Goal: Transaction & Acquisition: Purchase product/service

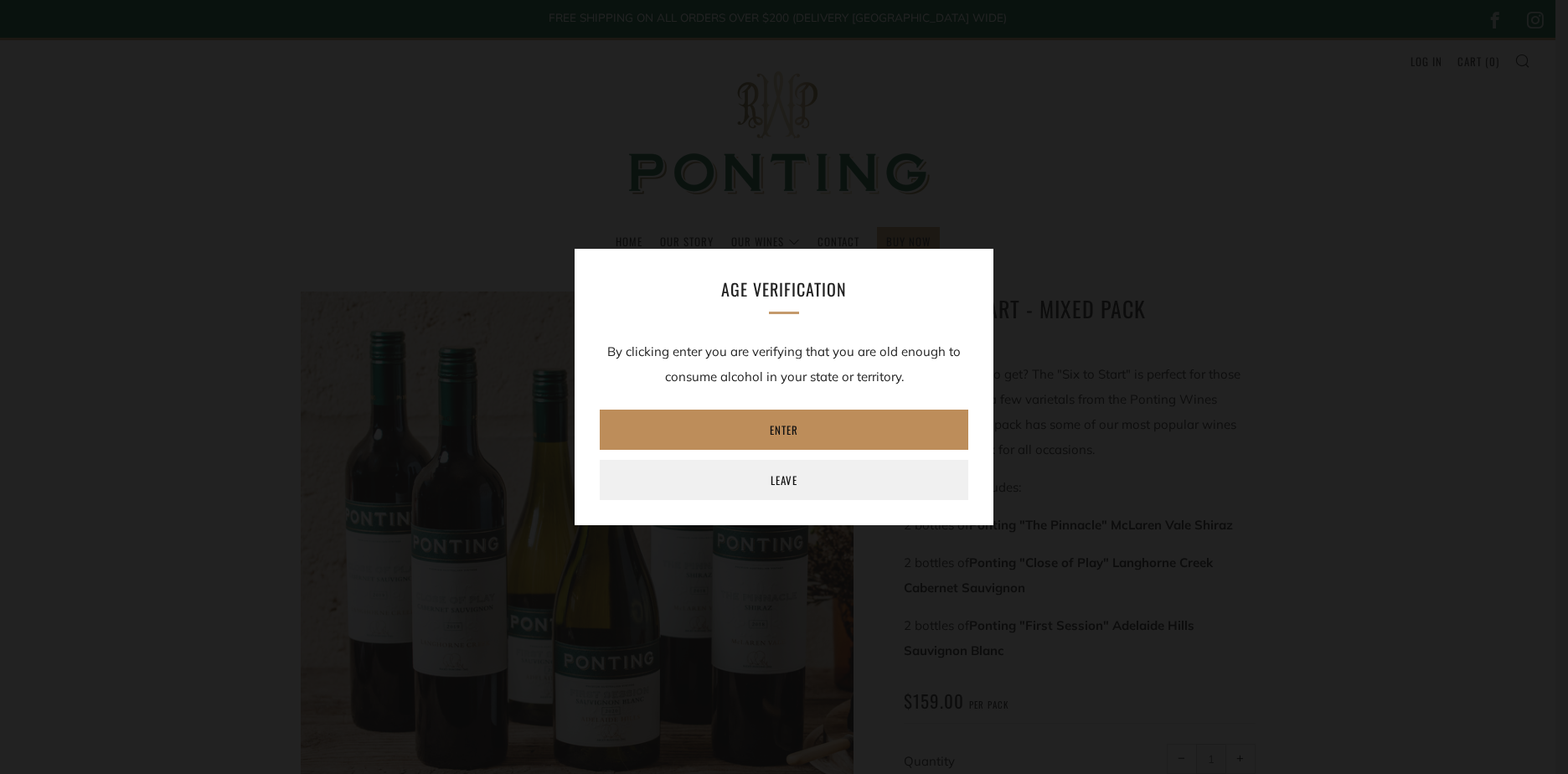
click at [813, 426] on link "Enter" at bounding box center [784, 430] width 369 height 40
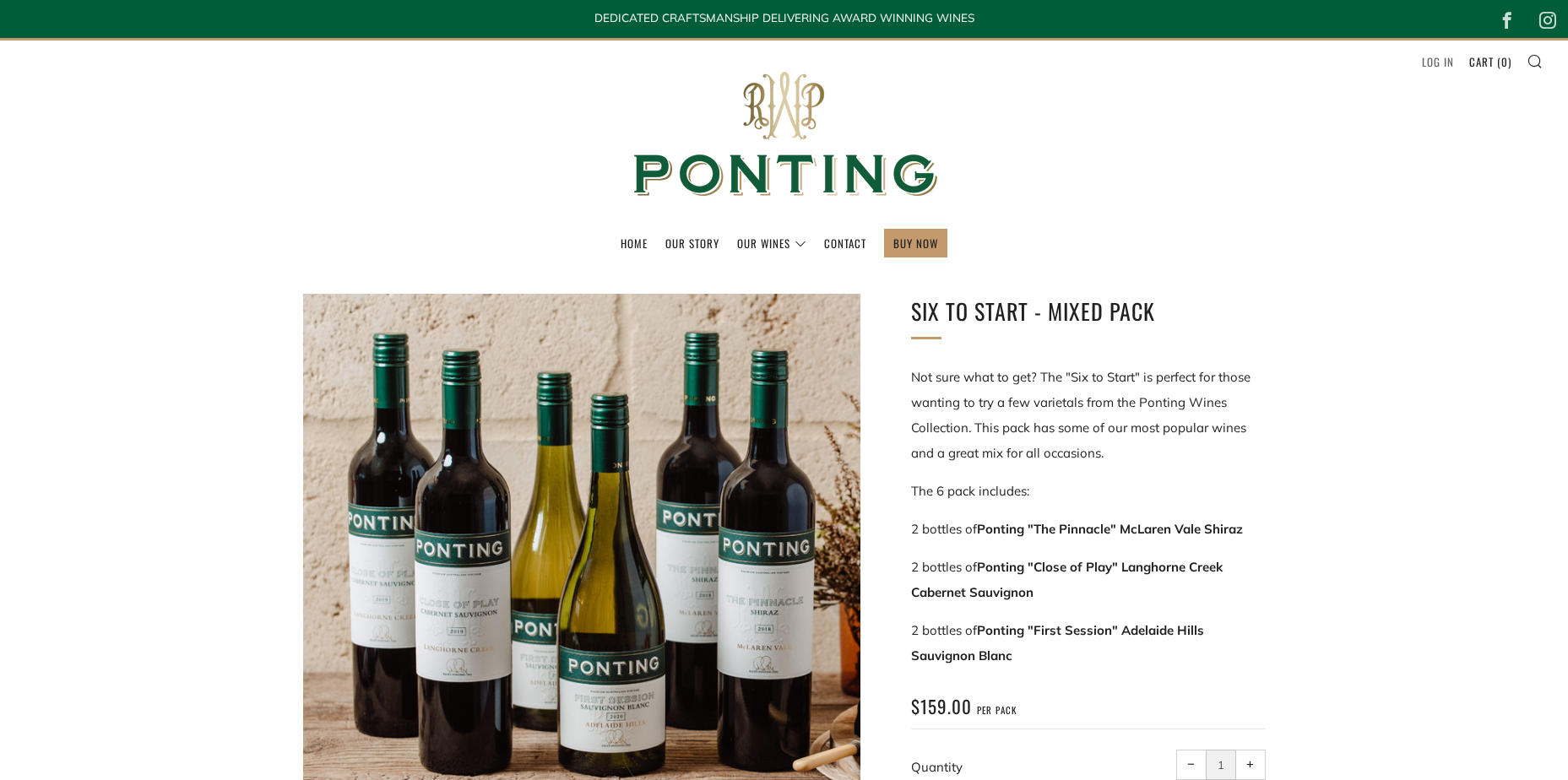
click at [1433, 60] on link "Log in" at bounding box center [1438, 61] width 32 height 27
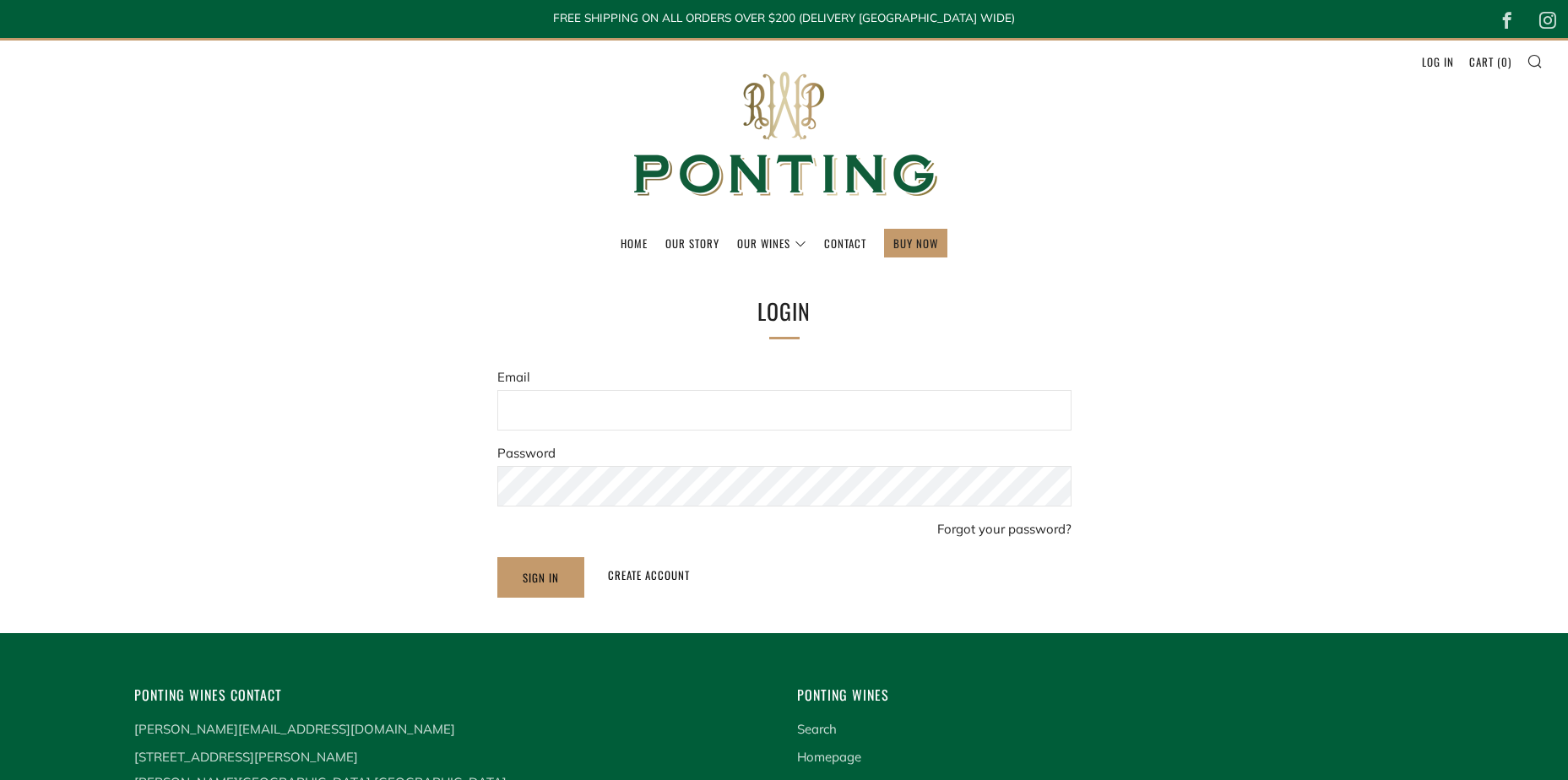
click at [696, 409] on input "Email" at bounding box center [784, 410] width 574 height 41
click at [582, 401] on input "Email" at bounding box center [784, 410] width 574 height 41
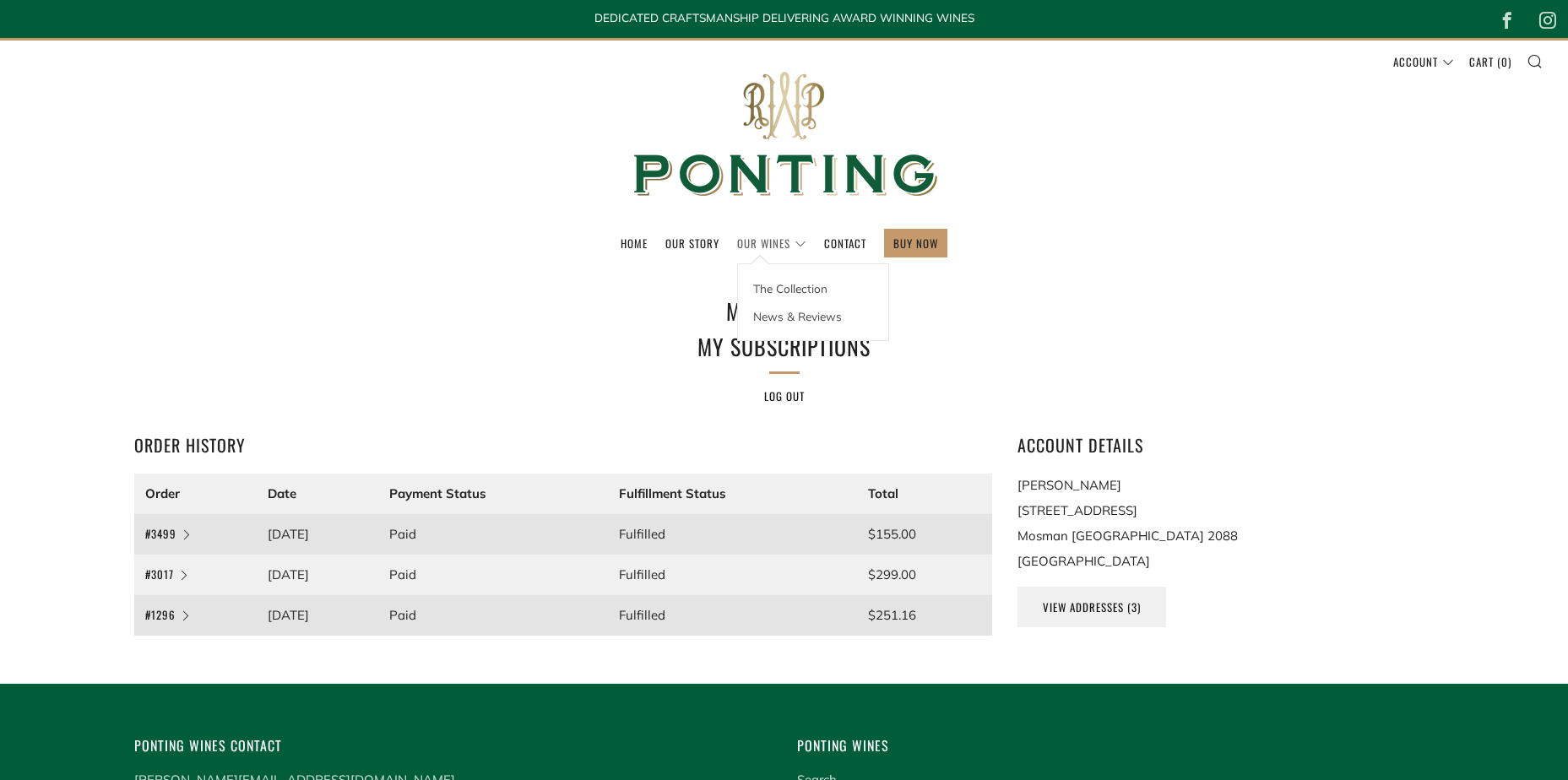
click at [742, 241] on link "Our Wines" at bounding box center [772, 243] width 69 height 27
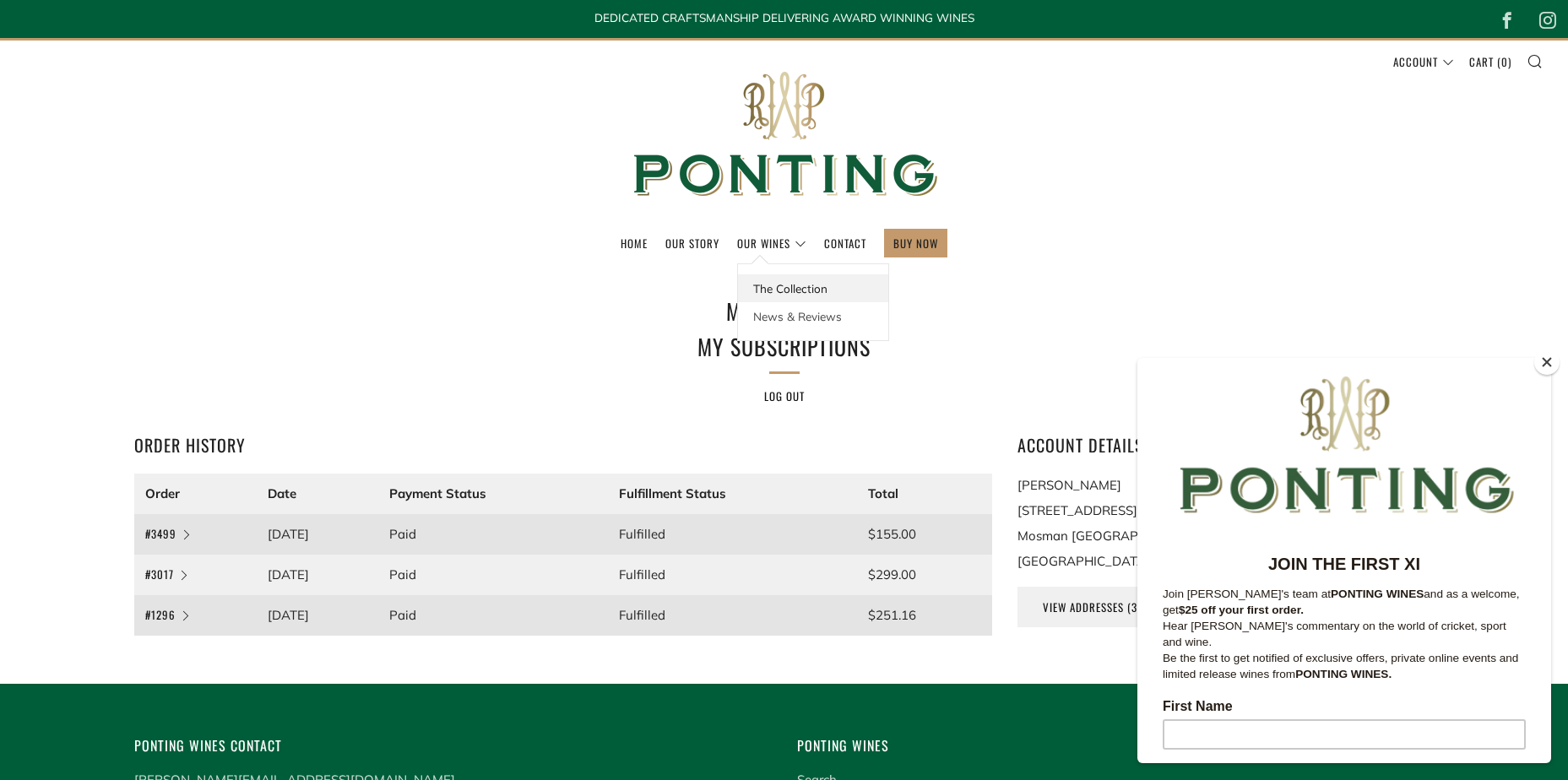
click at [784, 283] on link "The Collection" at bounding box center [813, 287] width 150 height 27
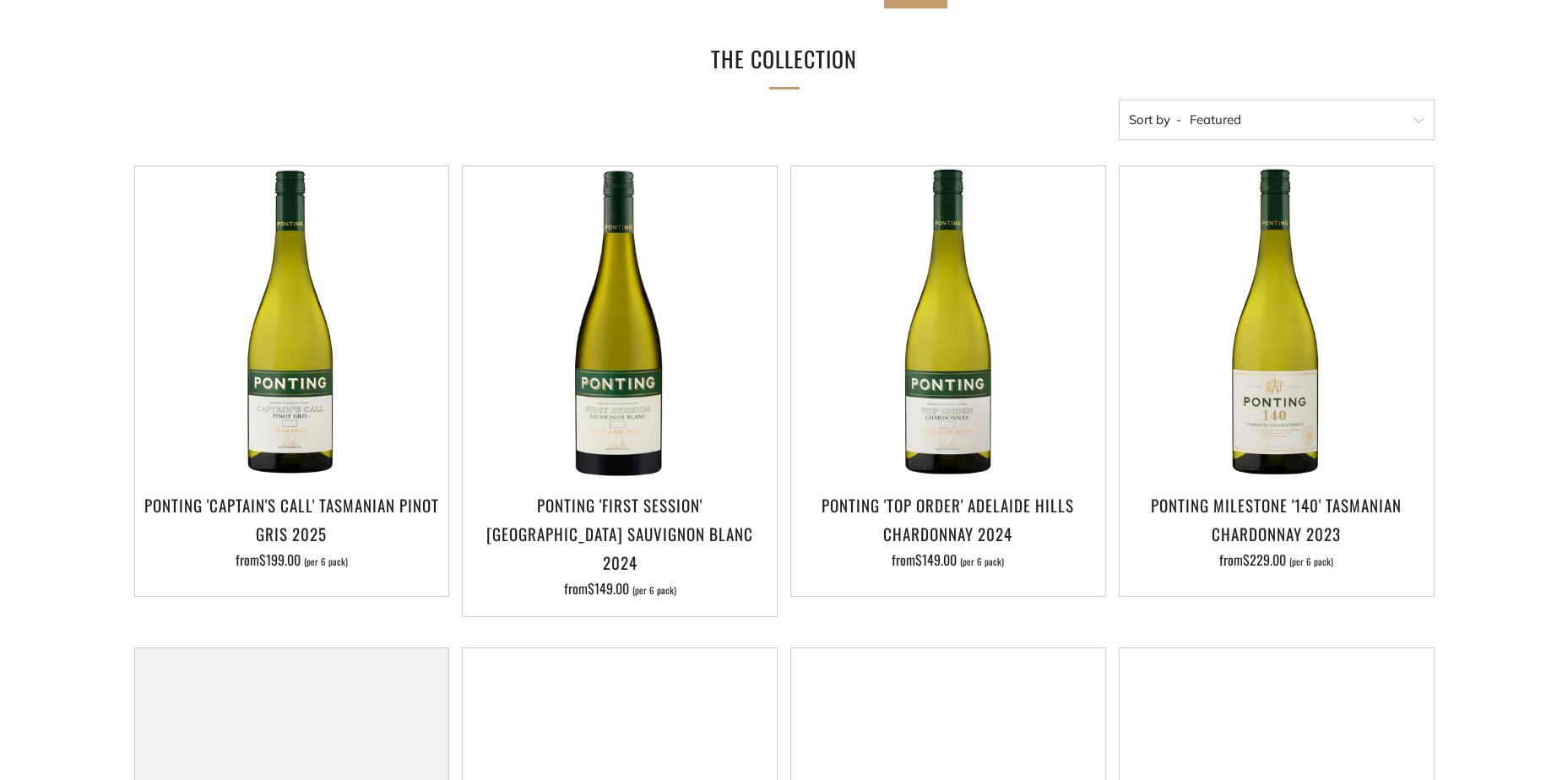
scroll to position [253, 0]
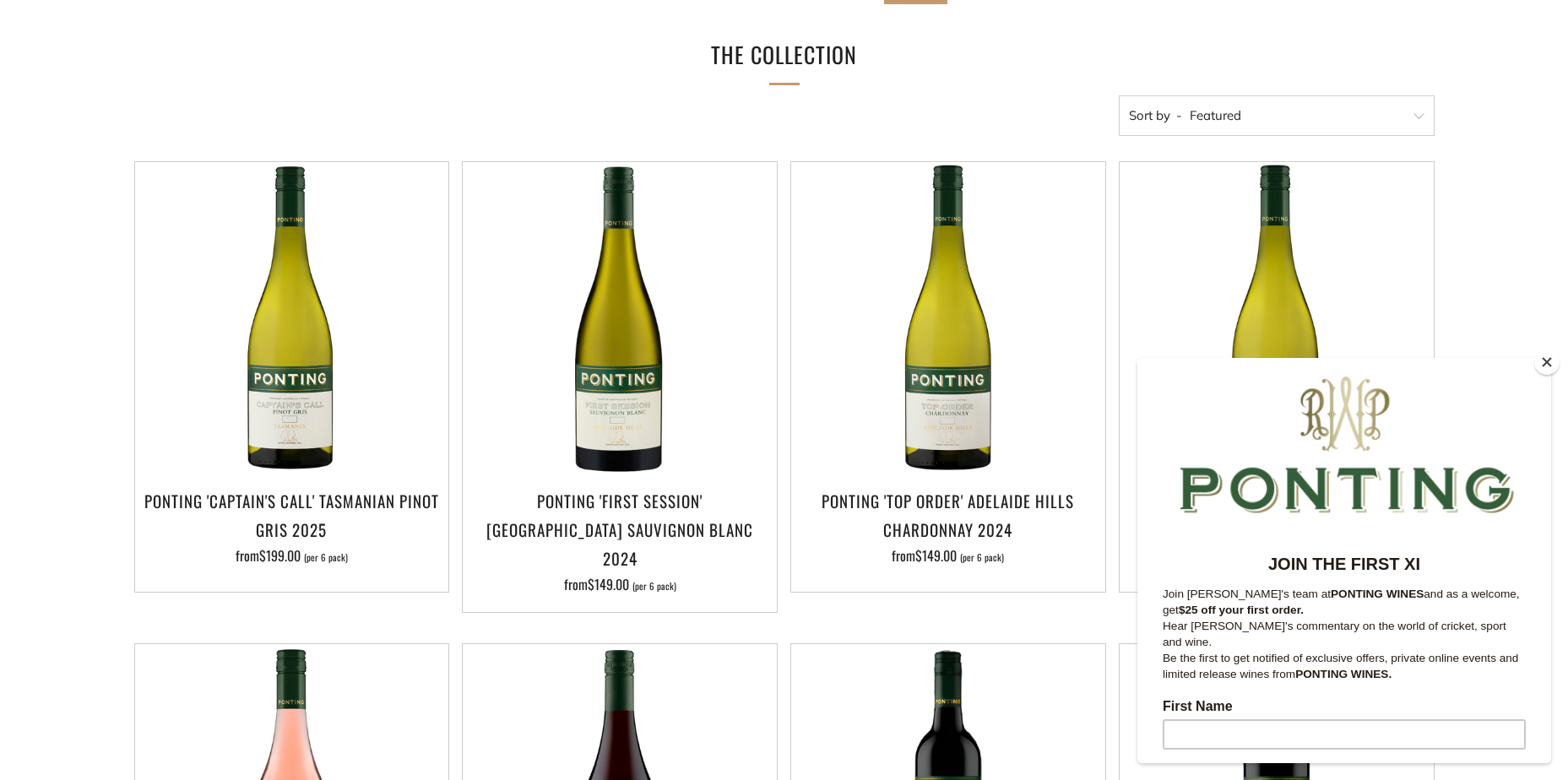
click at [1550, 365] on button "Close" at bounding box center [1547, 362] width 26 height 26
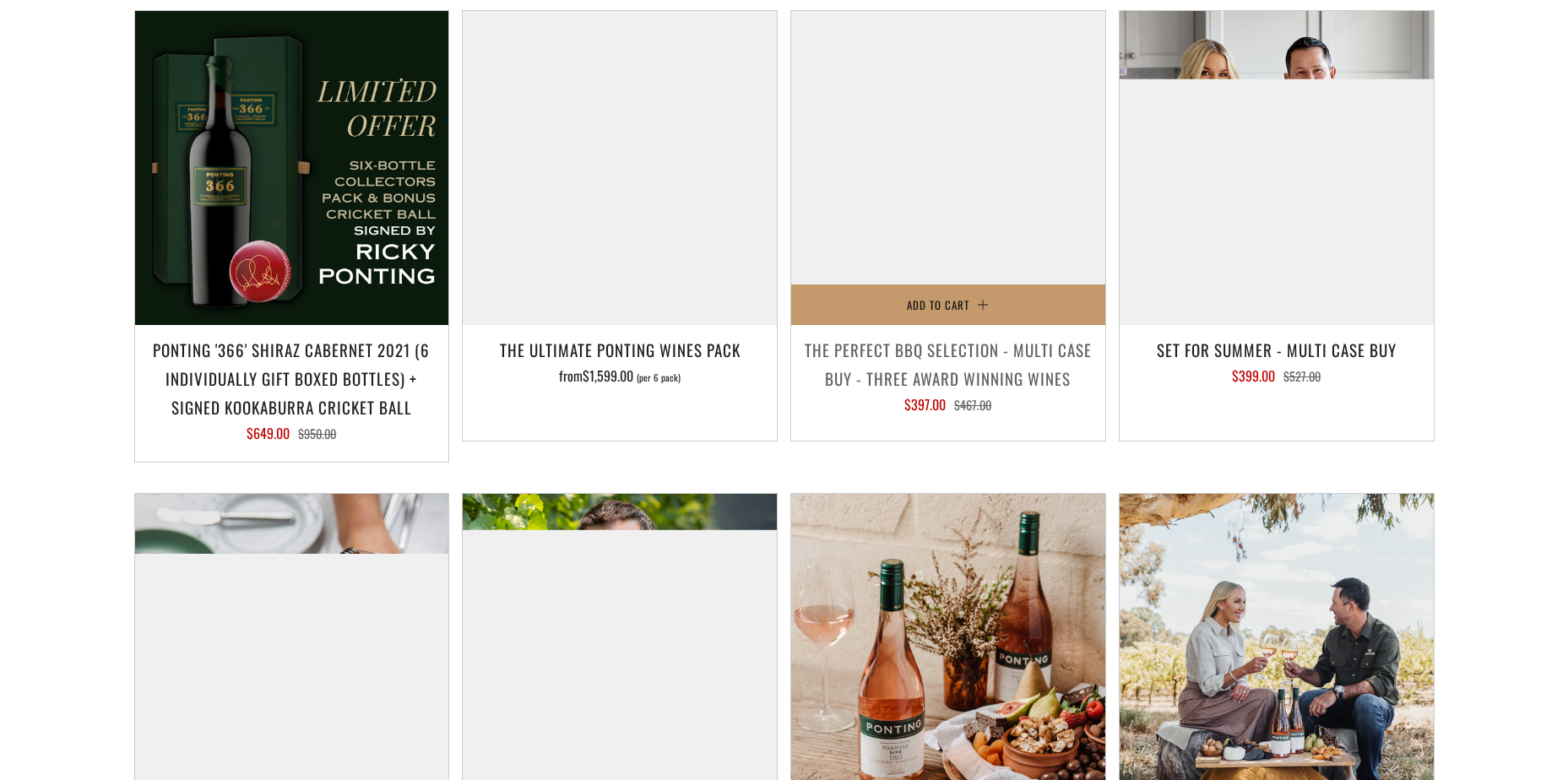
scroll to position [1688, 0]
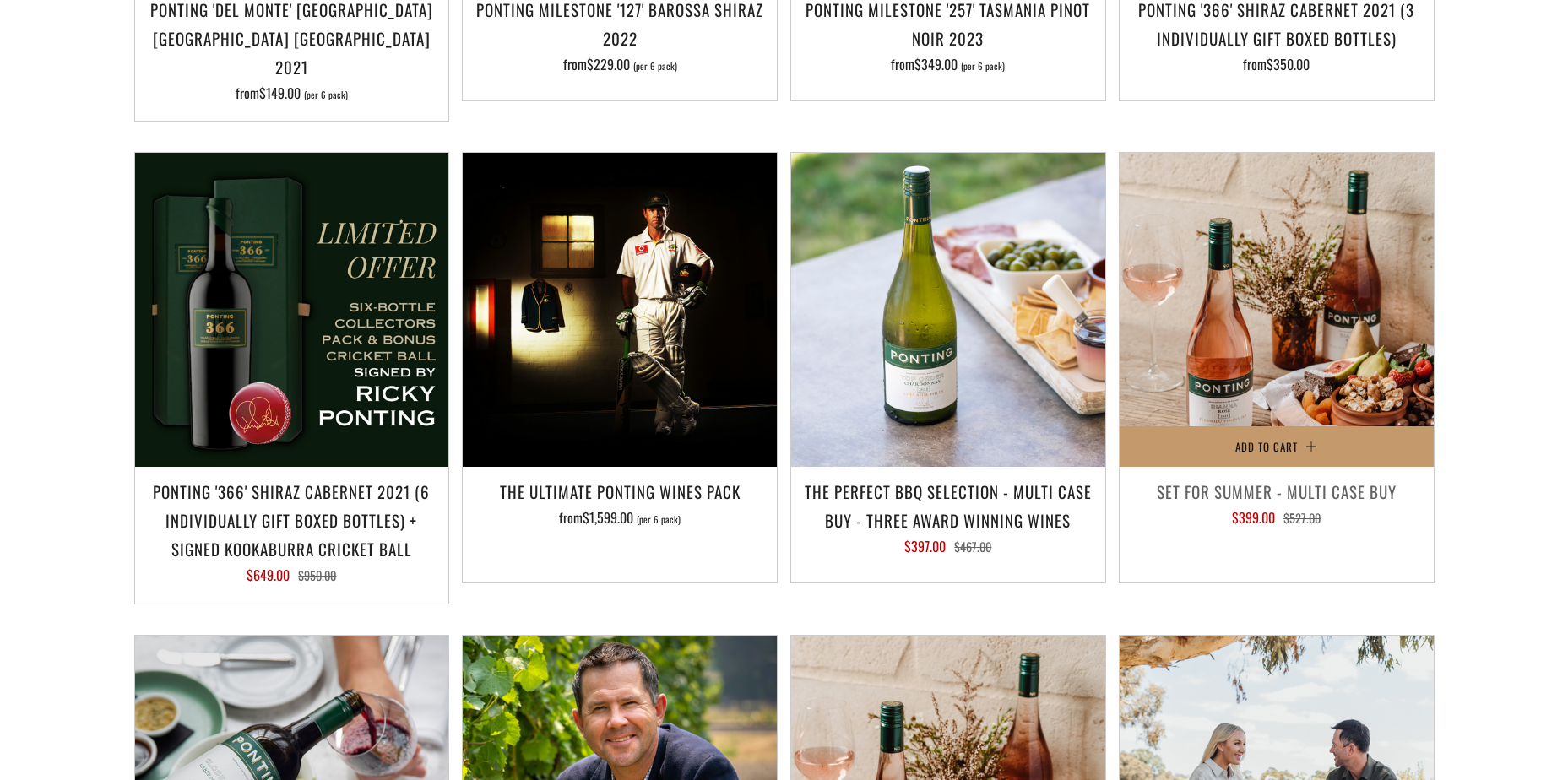
click at [1263, 314] on img at bounding box center [1277, 310] width 314 height 314
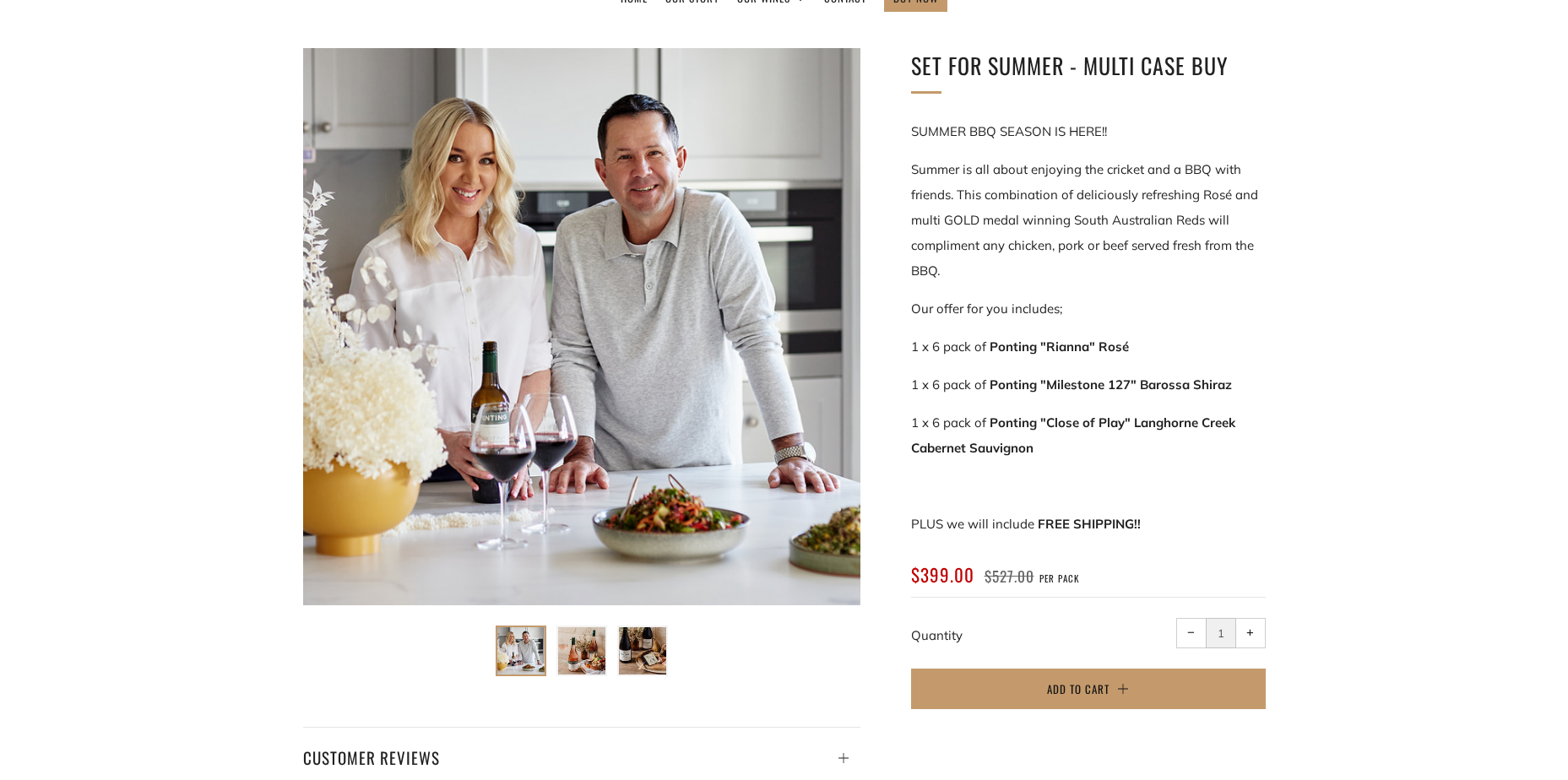
scroll to position [507, 0]
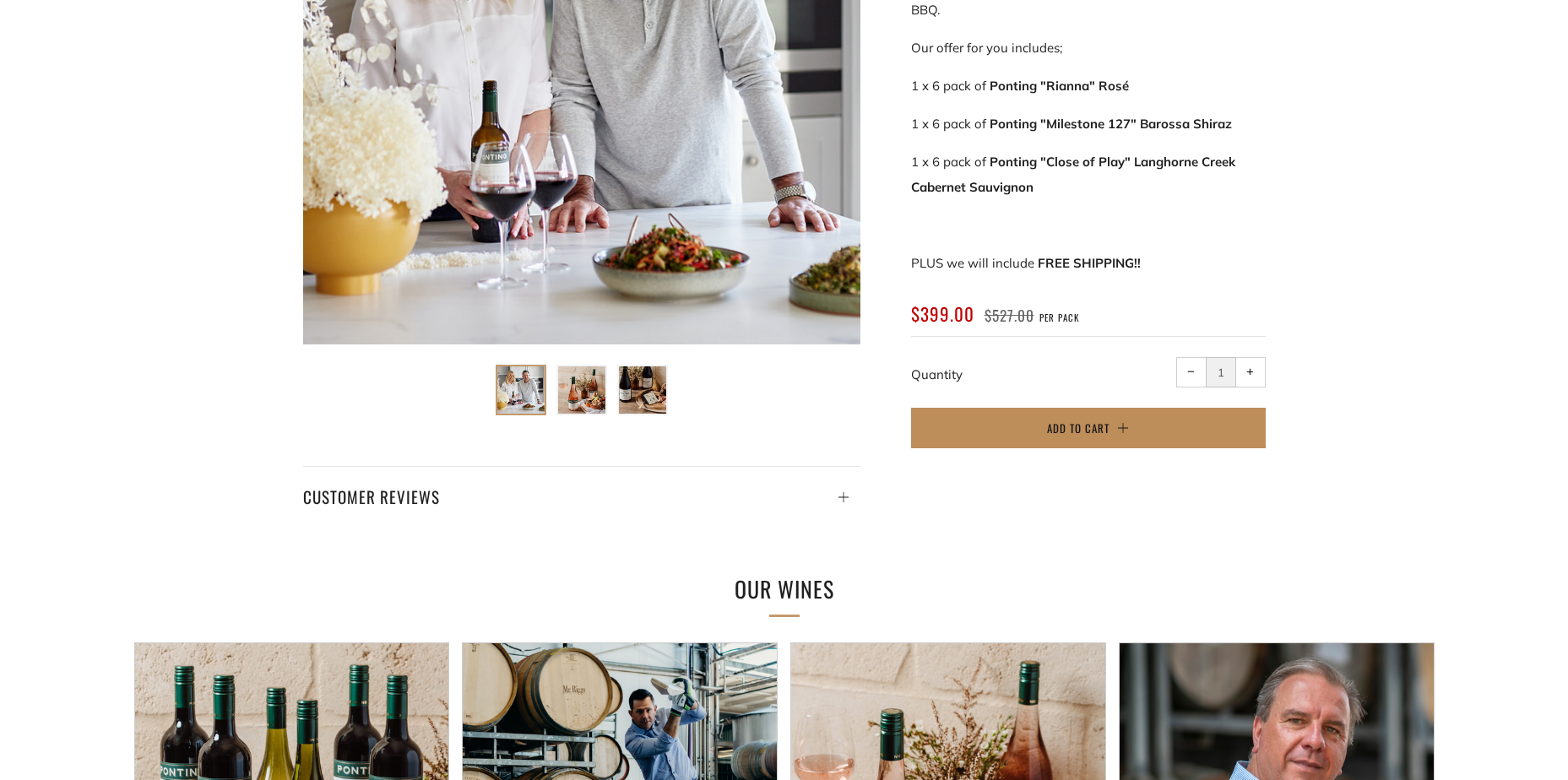
click at [1093, 424] on span "Add to Cart" at bounding box center [1079, 427] width 63 height 17
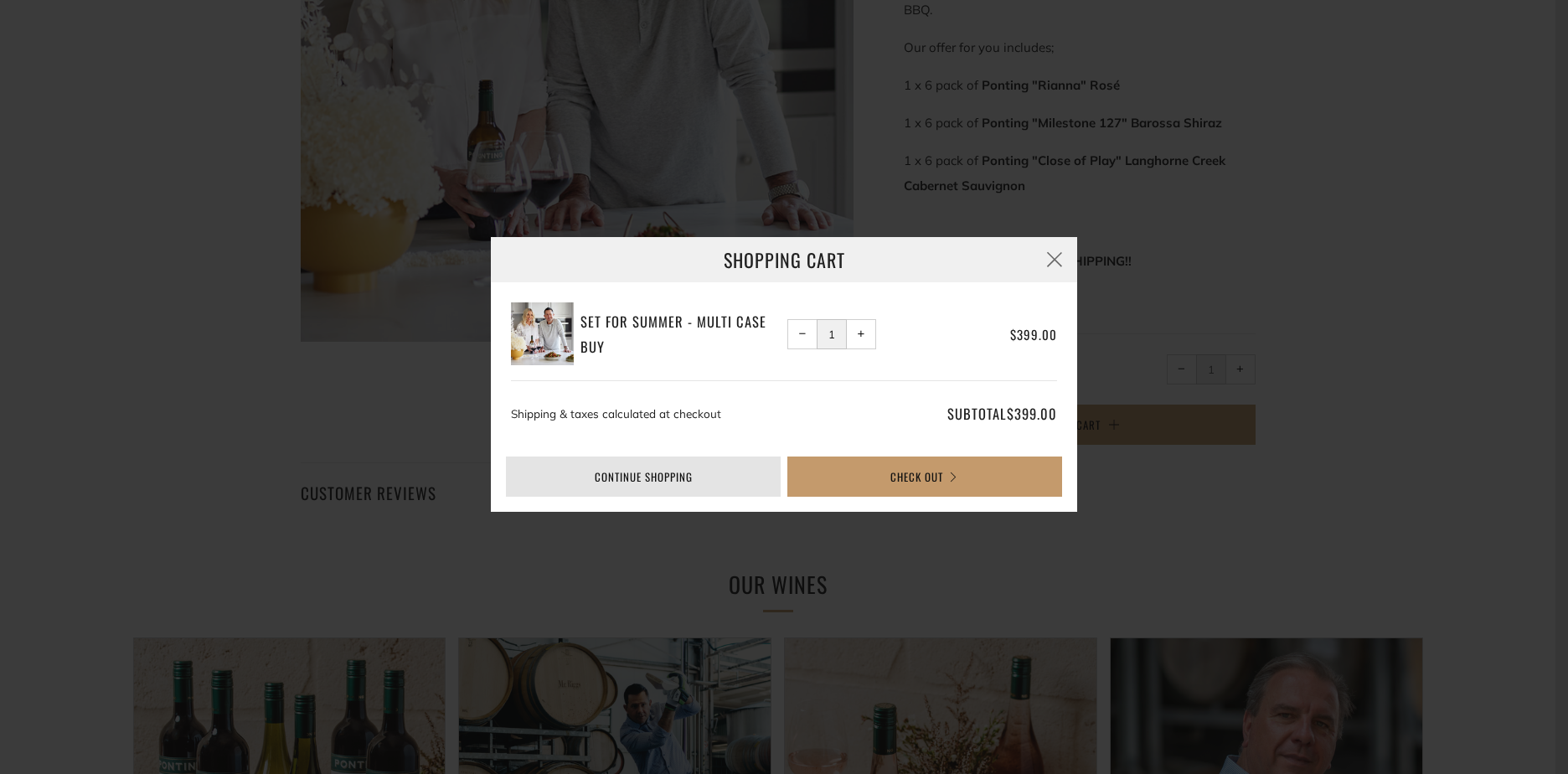
click at [661, 472] on link "Continue shopping" at bounding box center [642, 477] width 275 height 40
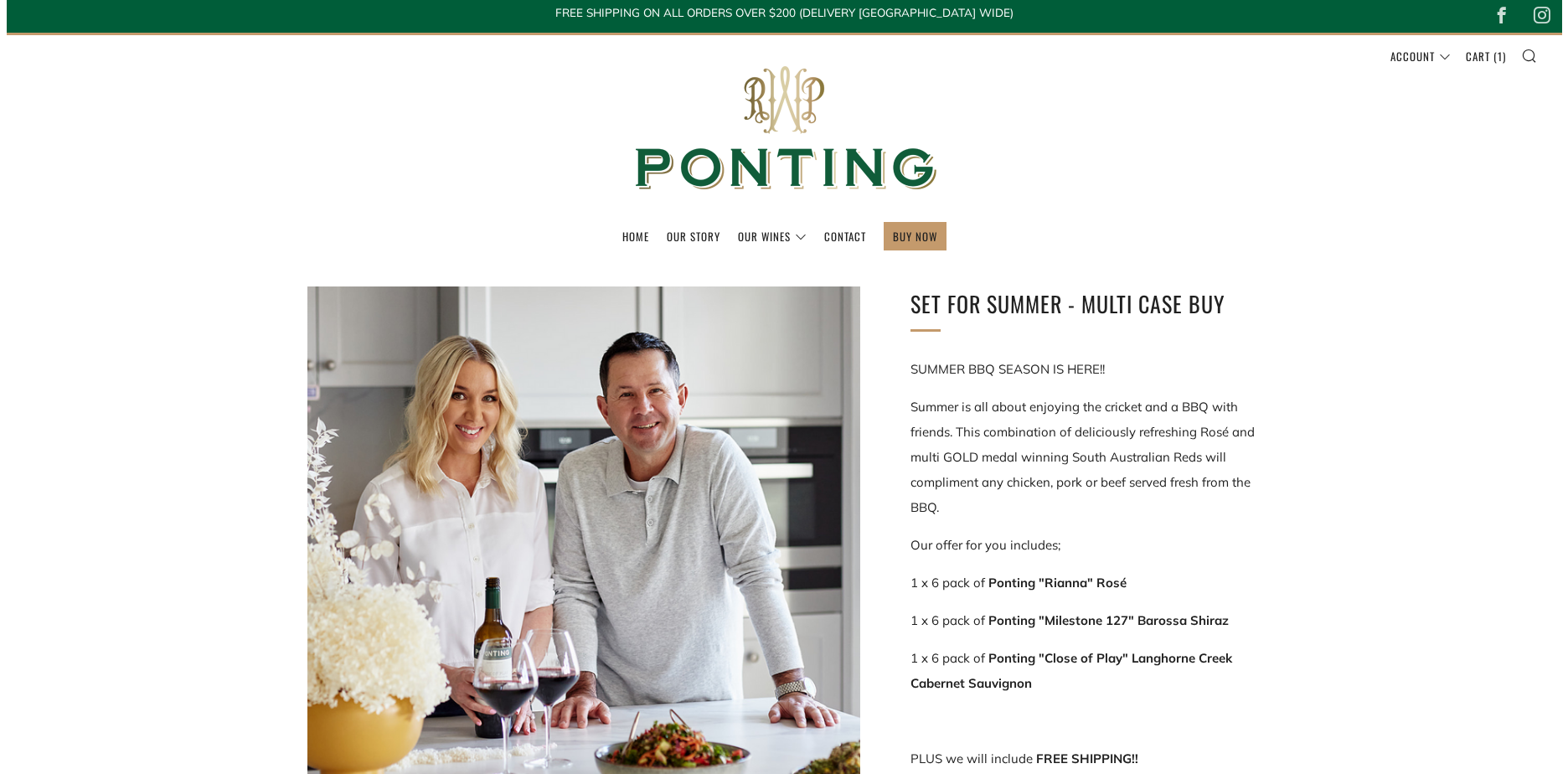
scroll to position [0, 0]
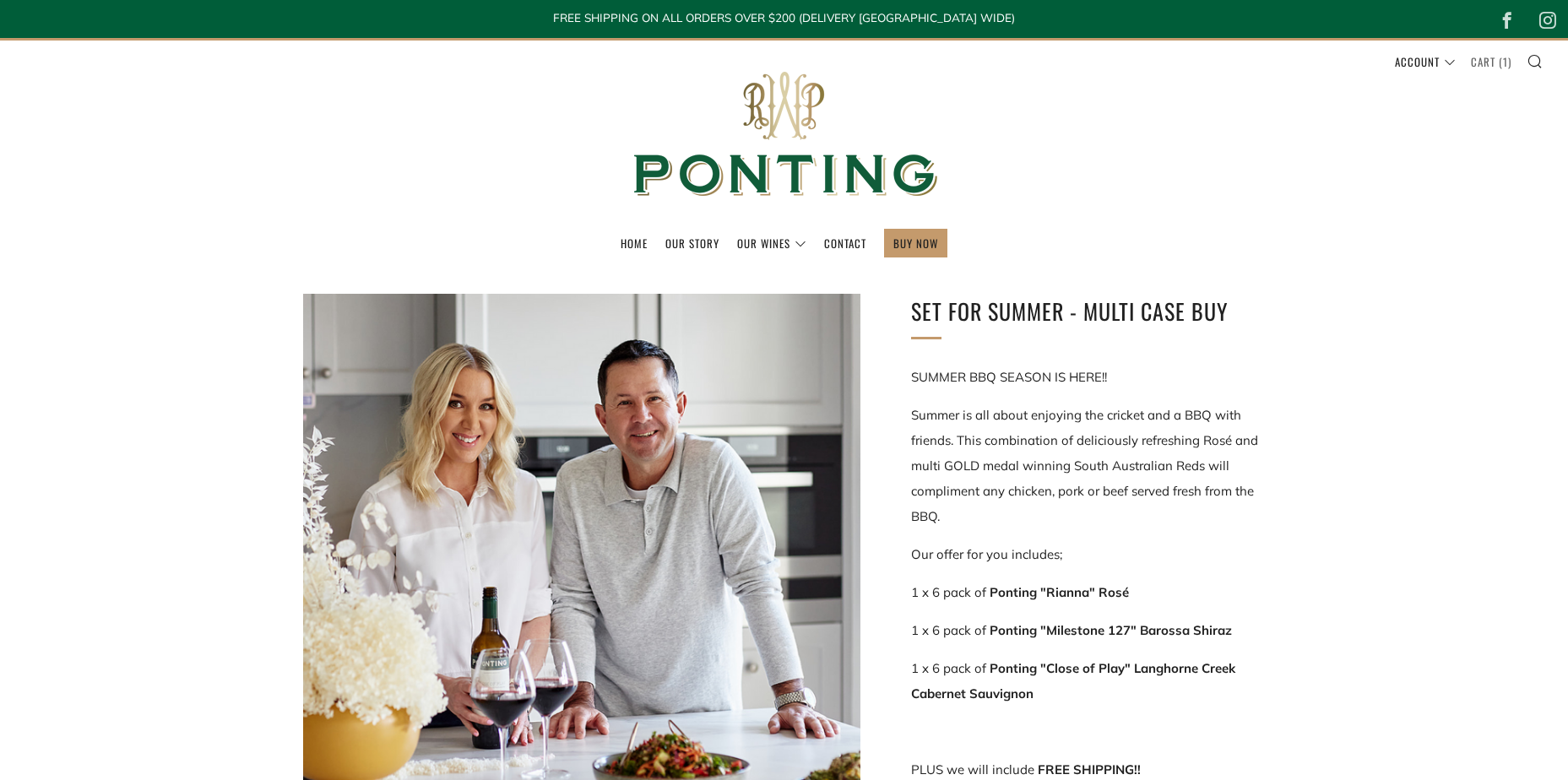
click at [1493, 65] on link "Cart ( 1 )" at bounding box center [1492, 61] width 41 height 27
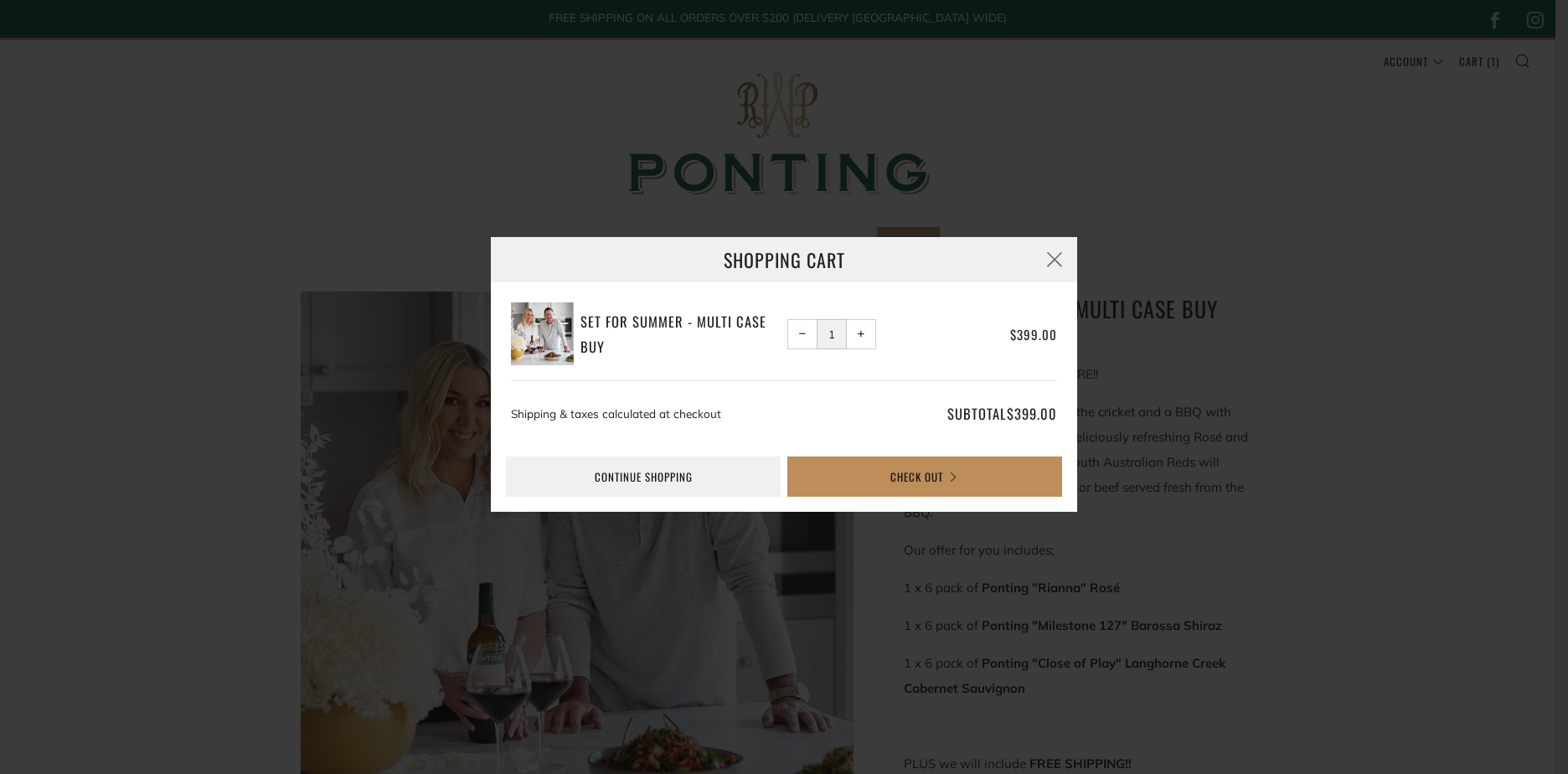
click at [925, 469] on button "Check Out" at bounding box center [924, 477] width 275 height 40
